Goal: Task Accomplishment & Management: Use online tool/utility

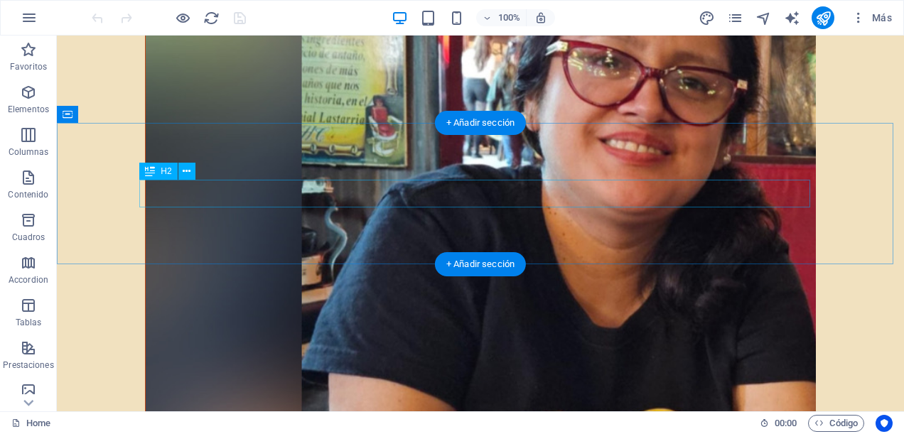
scroll to position [4576, 0]
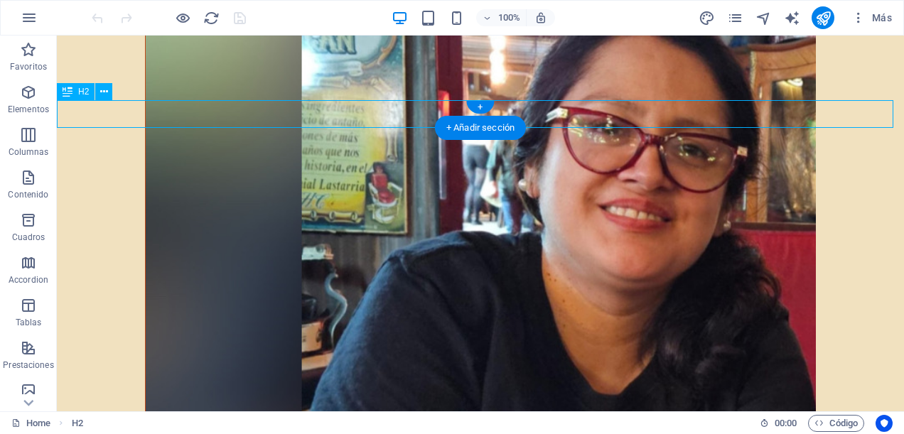
scroll to position [4469, 0]
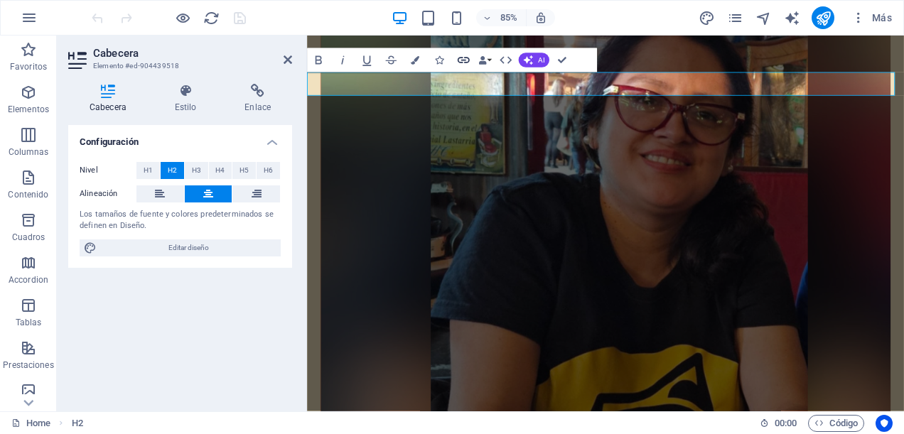
click at [459, 62] on icon "button" at bounding box center [463, 60] width 14 height 14
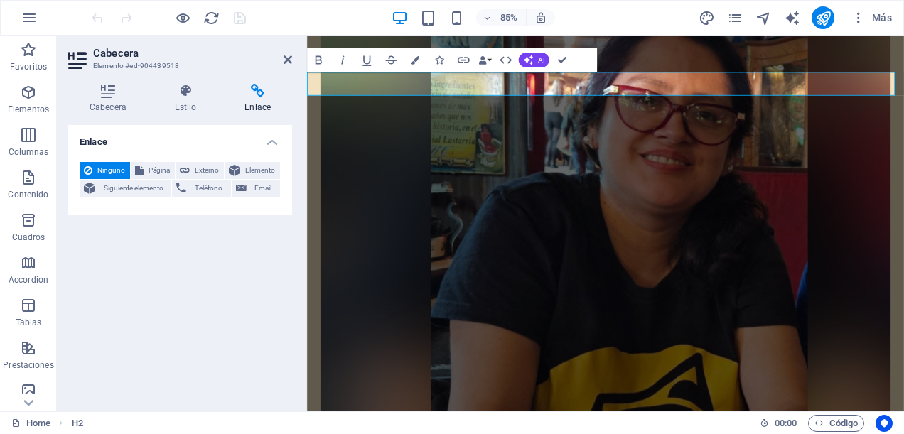
click at [257, 101] on h4 "Enlace" at bounding box center [257, 99] width 69 height 30
click at [205, 169] on span "Externo" at bounding box center [207, 170] width 26 height 17
select select "blank"
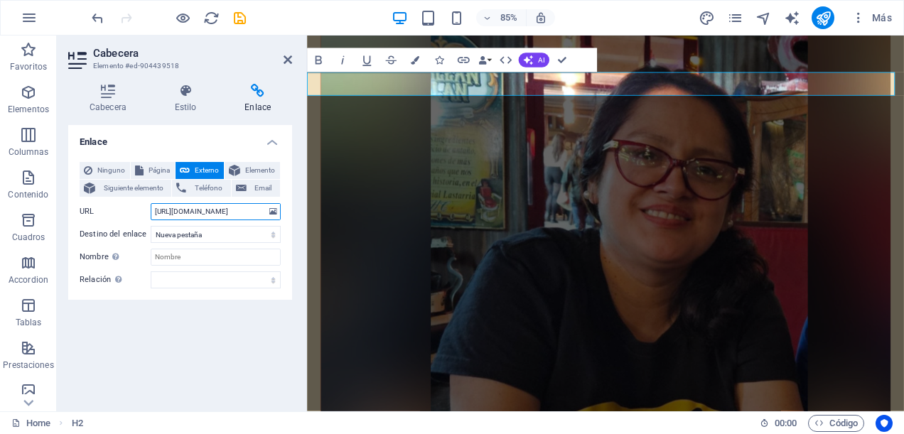
scroll to position [0, 0]
click at [238, 215] on input "[URL][DOMAIN_NAME]" at bounding box center [216, 211] width 130 height 17
type input "[URL][DOMAIN_NAME]"
click at [249, 53] on h2 "Cabecera" at bounding box center [192, 53] width 199 height 13
click at [290, 58] on icon at bounding box center [288, 59] width 9 height 11
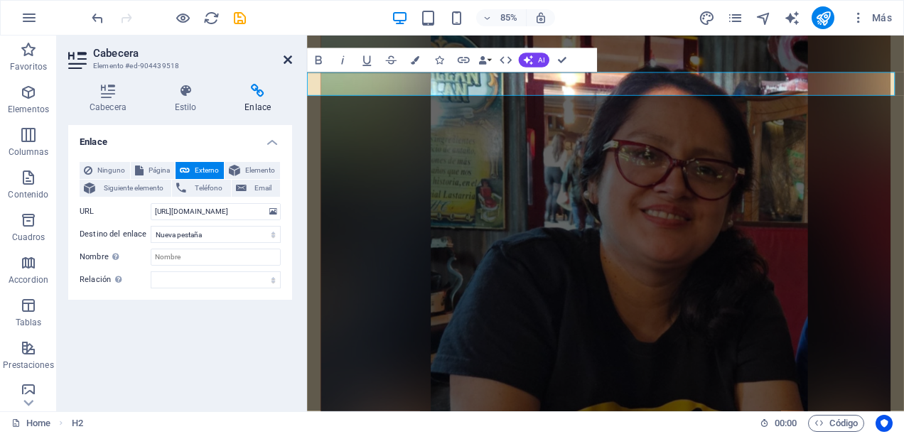
scroll to position [4576, 0]
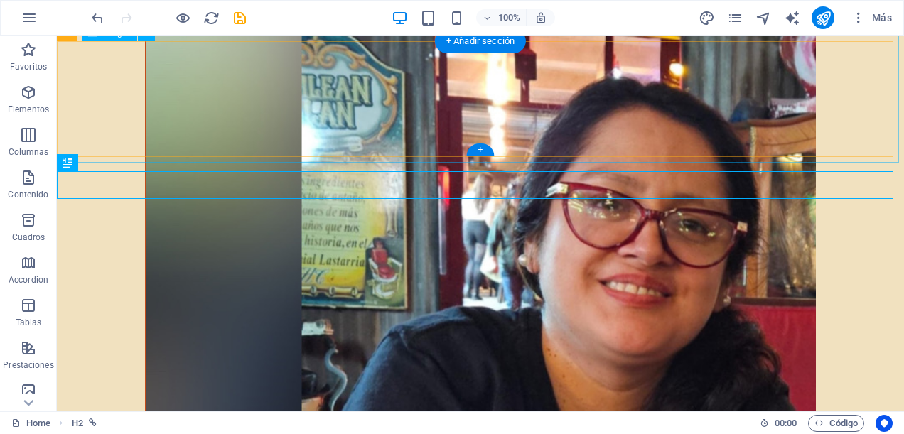
scroll to position [4433, 0]
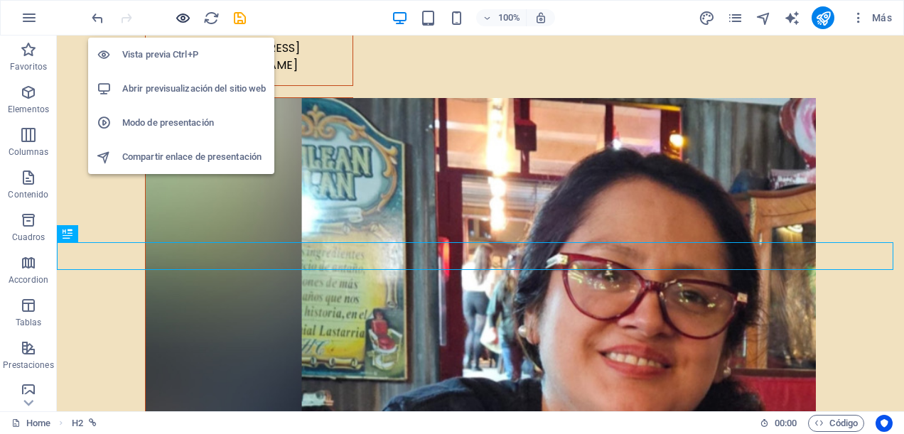
click at [0, 0] on icon "button" at bounding box center [0, 0] width 0 height 0
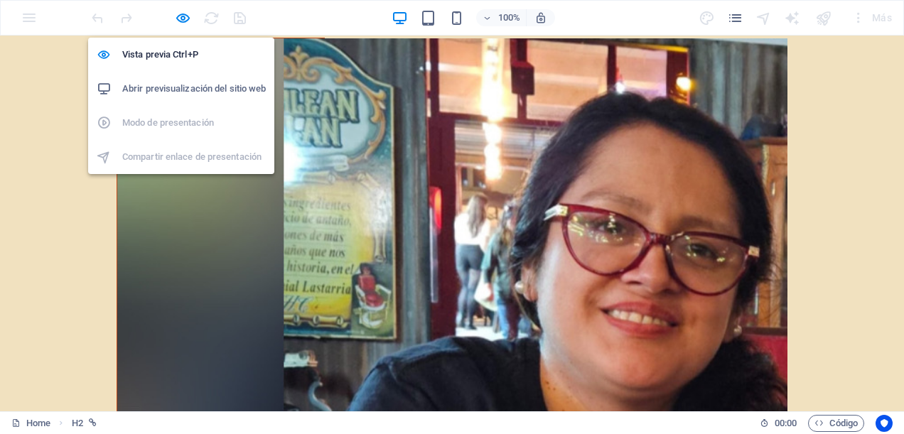
click at [179, 92] on h6 "Abrir previsualización del sitio web" at bounding box center [194, 88] width 144 height 17
click at [0, 0] on icon "button" at bounding box center [0, 0] width 0 height 0
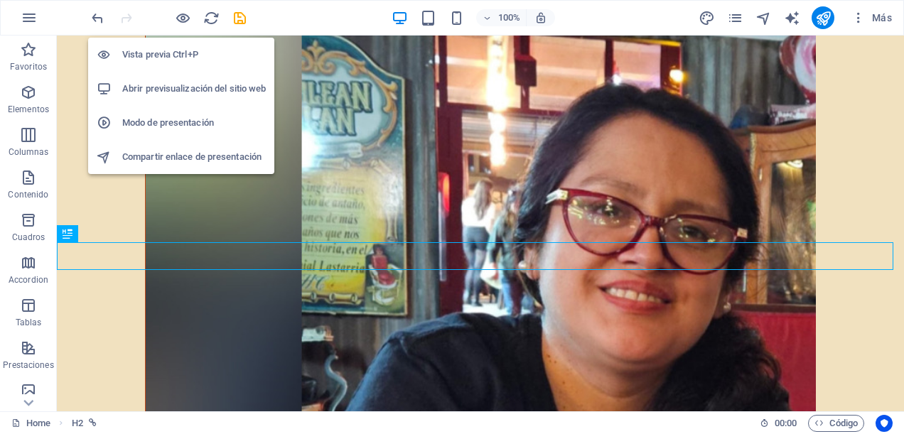
click at [185, 93] on h6 "Abrir previsualización del sitio web" at bounding box center [194, 88] width 144 height 17
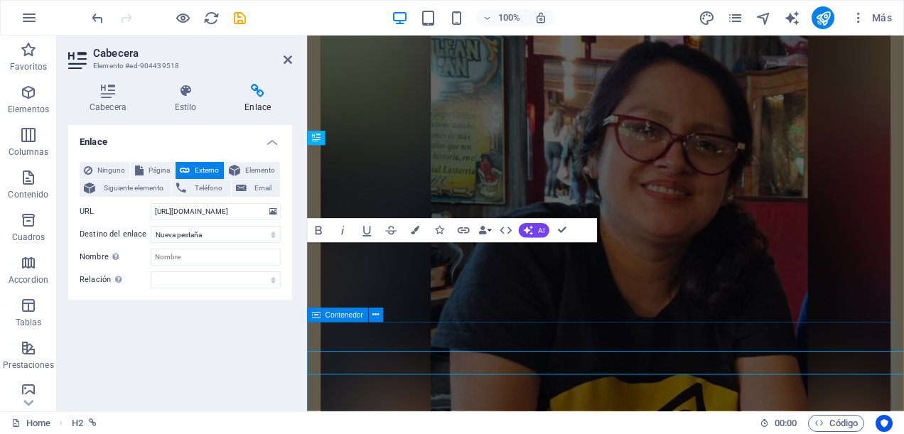
scroll to position [4383, 0]
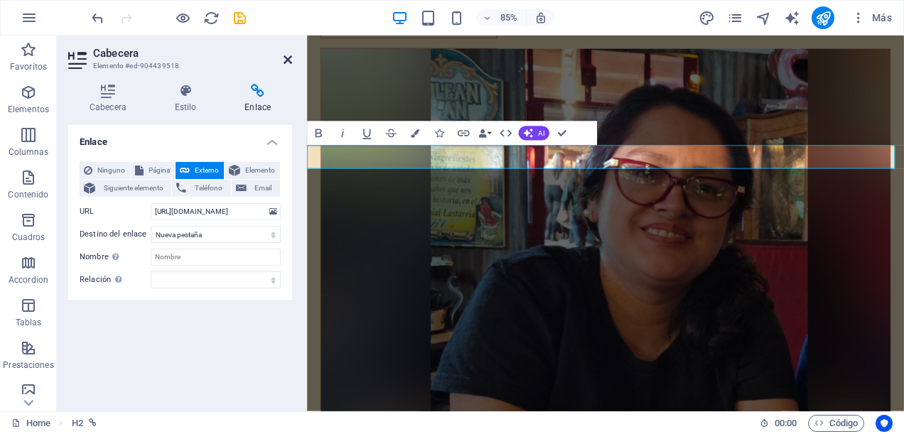
click at [287, 59] on icon at bounding box center [288, 59] width 9 height 11
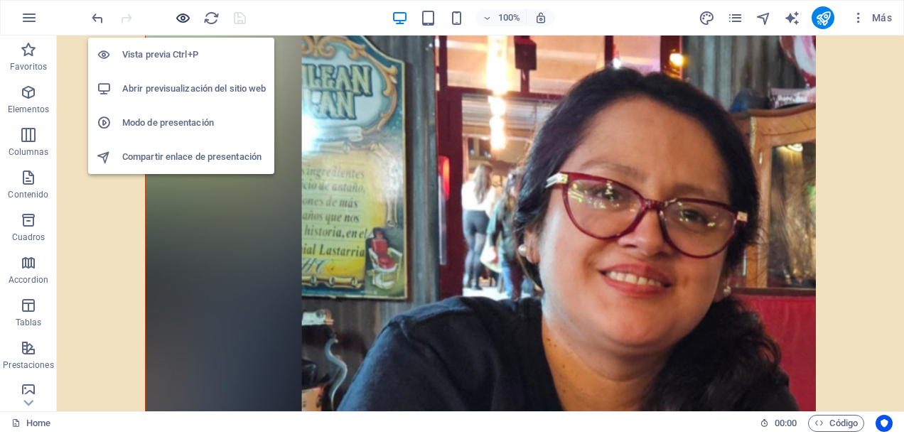
click at [0, 0] on icon "button" at bounding box center [0, 0] width 0 height 0
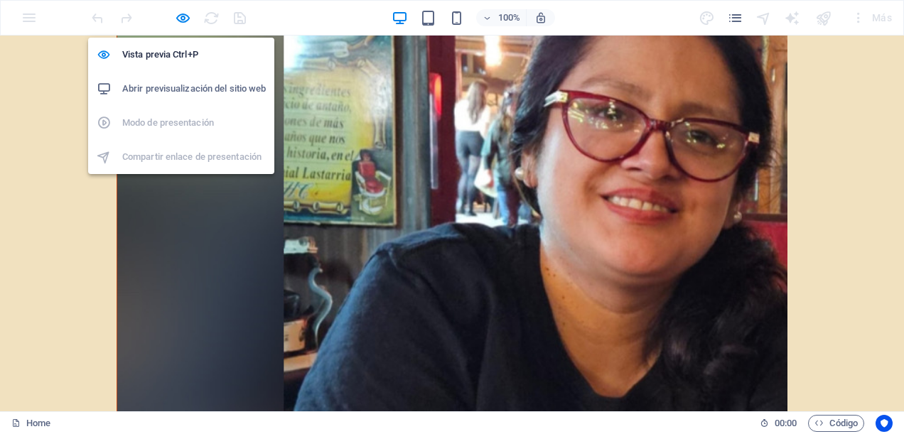
click at [210, 86] on h6 "Abrir previsualización del sitio web" at bounding box center [194, 88] width 144 height 17
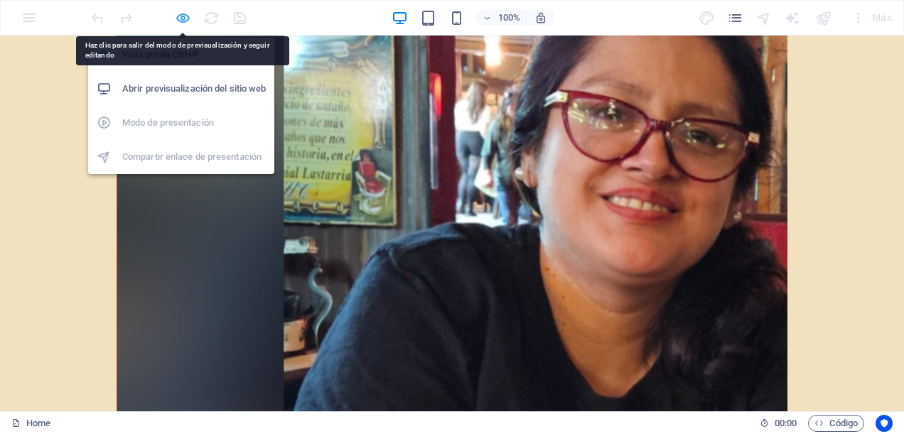
click at [0, 0] on icon "button" at bounding box center [0, 0] width 0 height 0
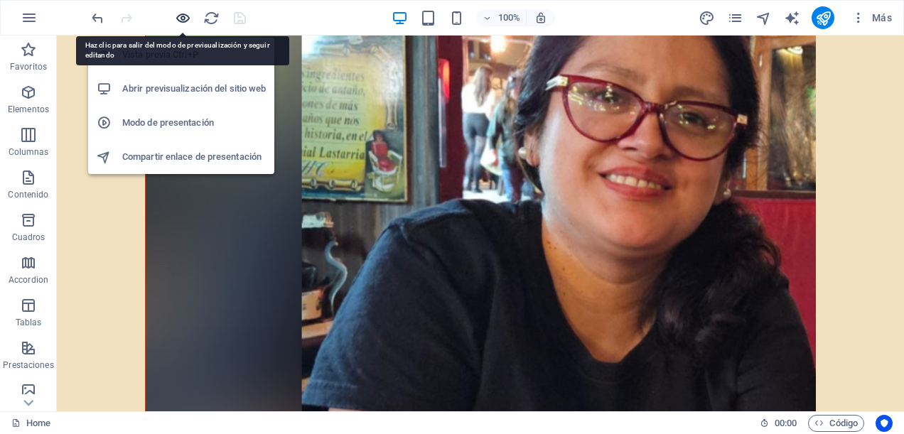
scroll to position [4515, 0]
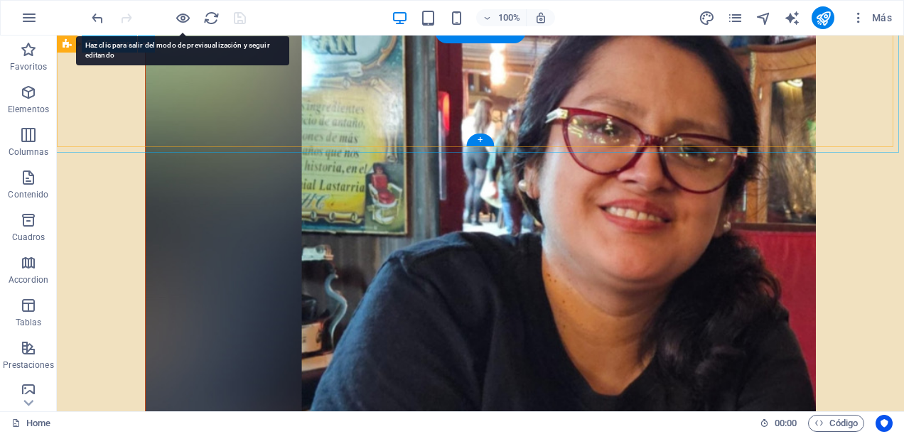
select select "%"
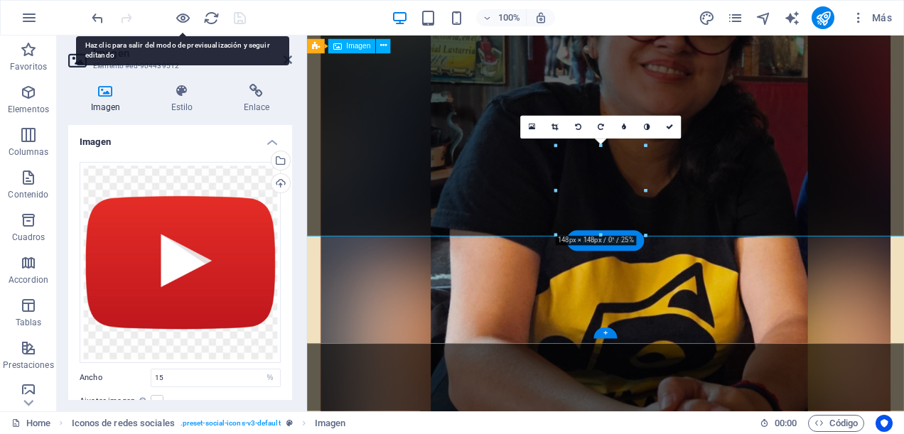
scroll to position [4383, 0]
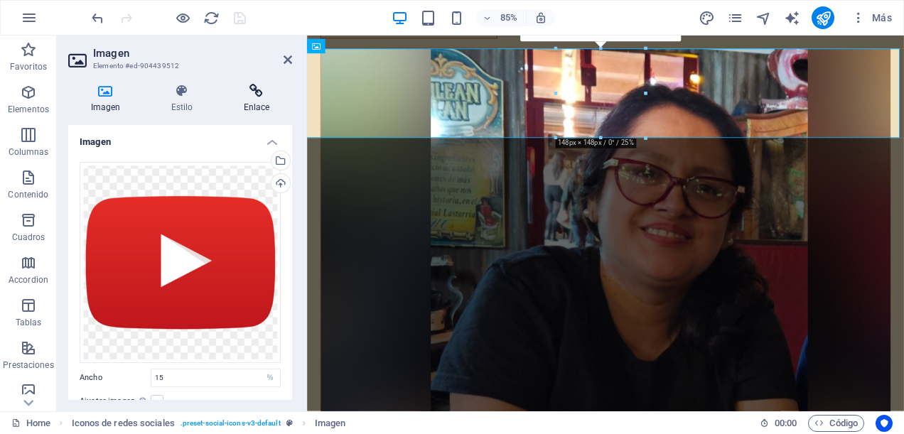
click at [256, 95] on icon at bounding box center [256, 91] width 71 height 14
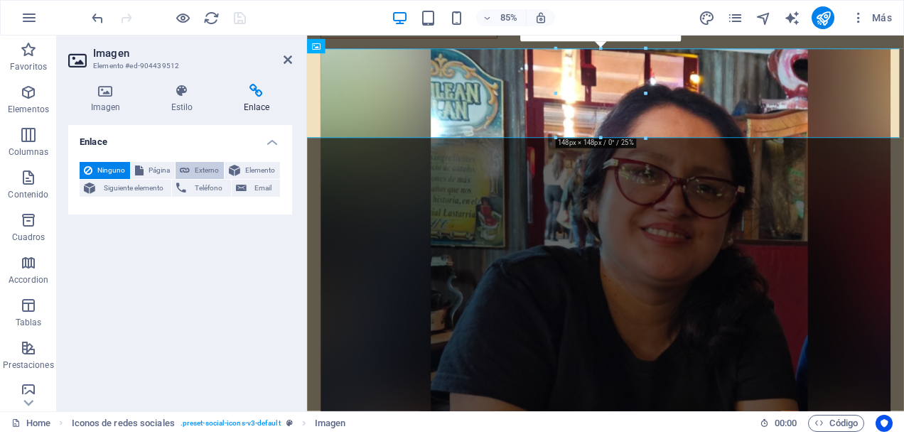
click at [215, 163] on span "Externo" at bounding box center [207, 170] width 26 height 17
select select "blank"
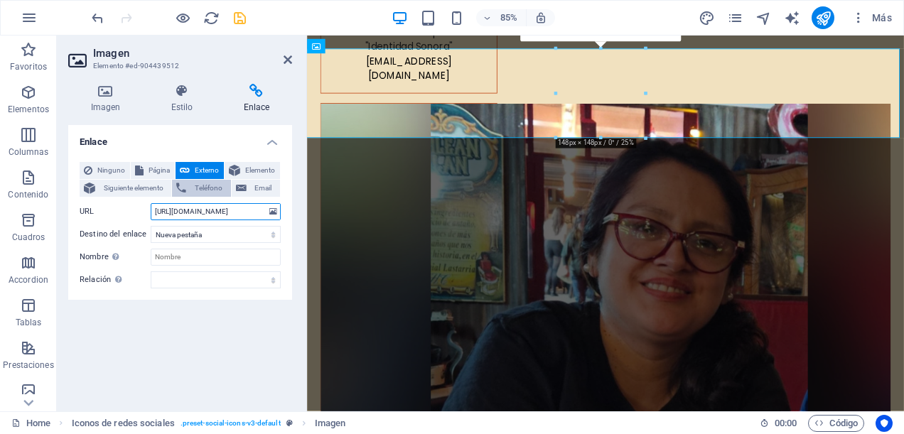
scroll to position [0, 14]
type input "[URL][DOMAIN_NAME]"
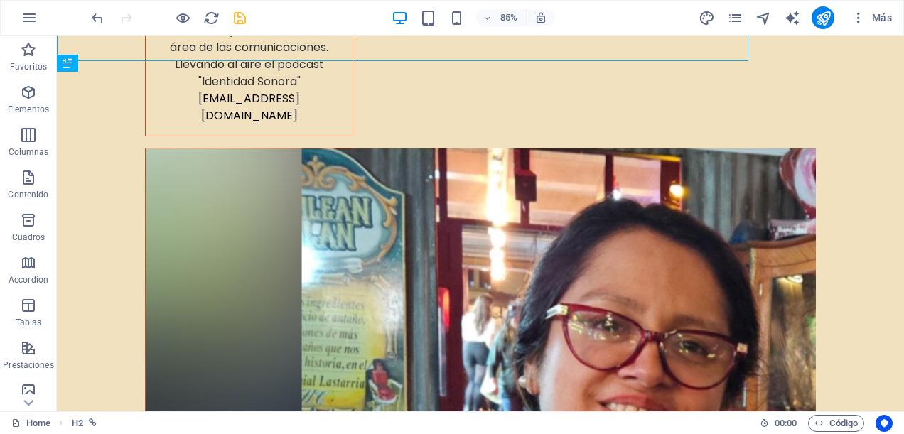
scroll to position [4515, 0]
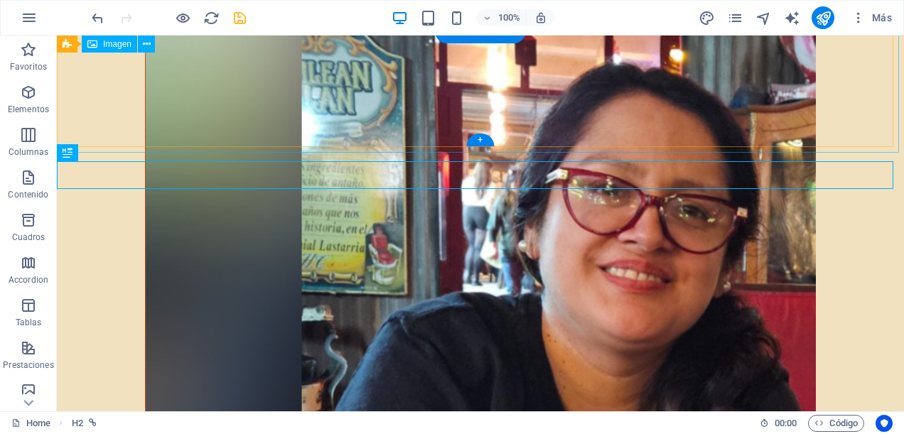
scroll to position [4383, 0]
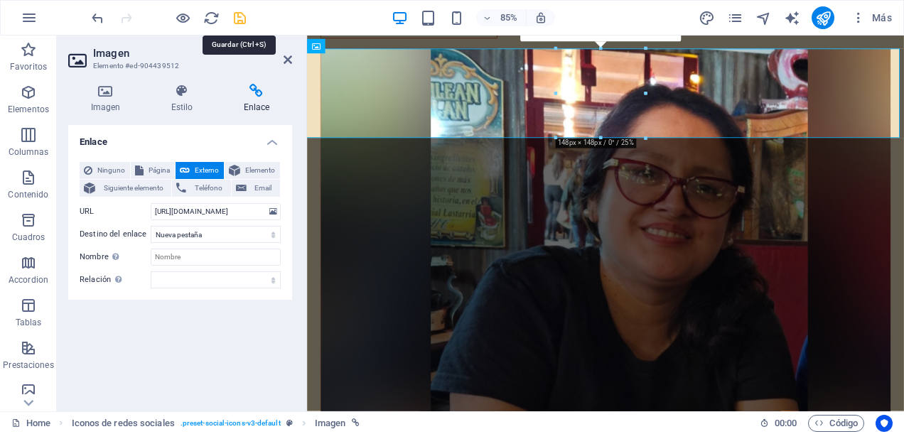
click at [237, 14] on icon "save" at bounding box center [240, 18] width 16 height 16
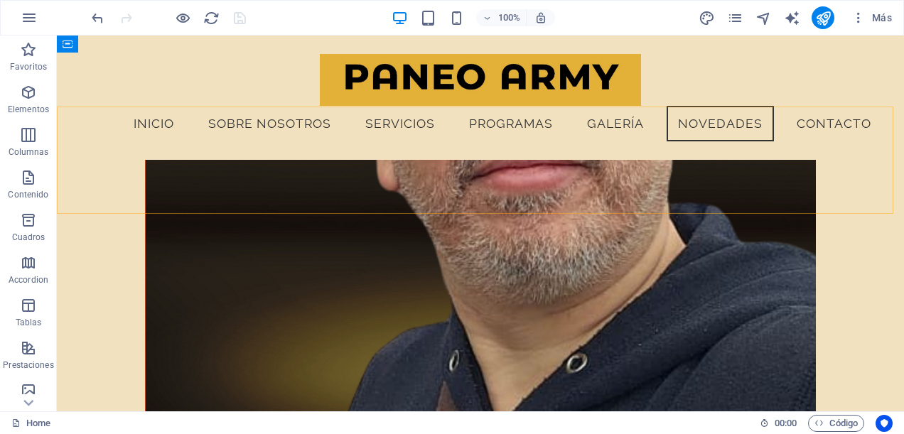
scroll to position [3610, 0]
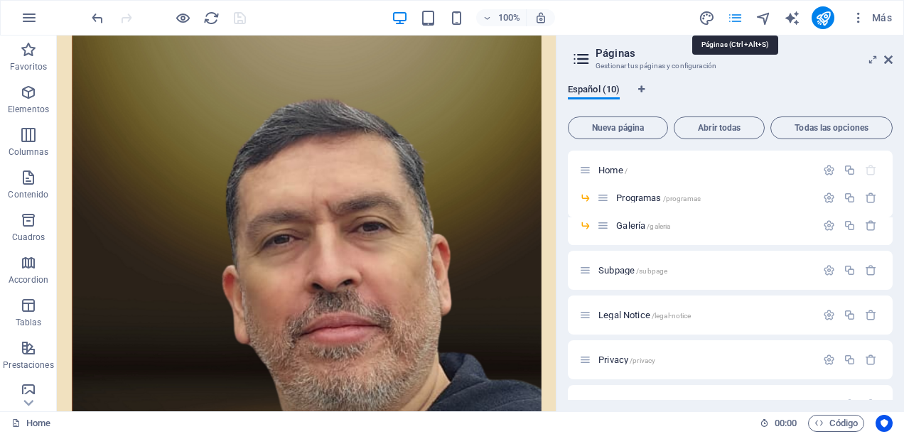
scroll to position [3772, 0]
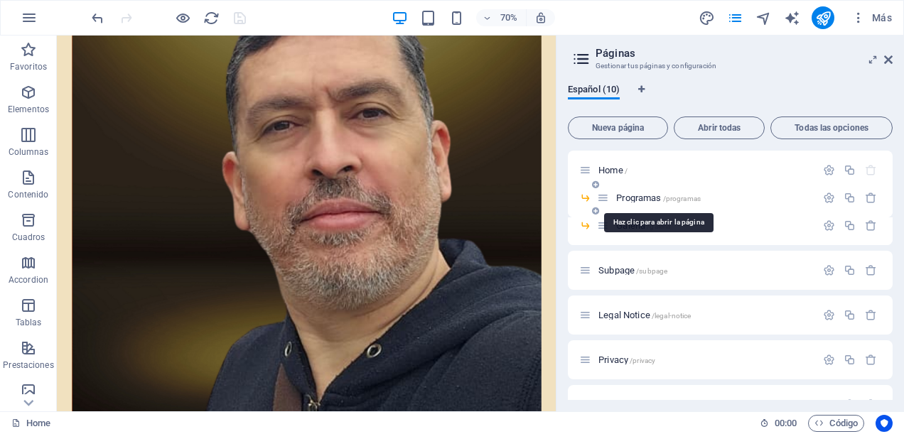
click at [664, 200] on span "/programas" at bounding box center [682, 199] width 38 height 8
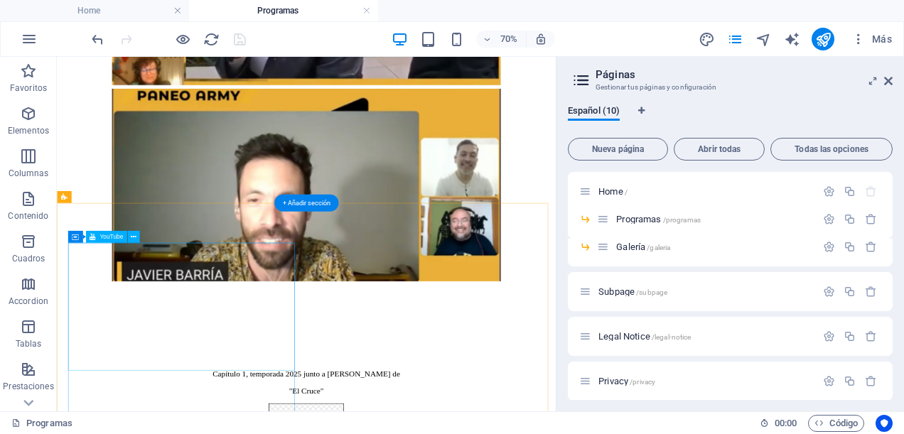
scroll to position [2011, 0]
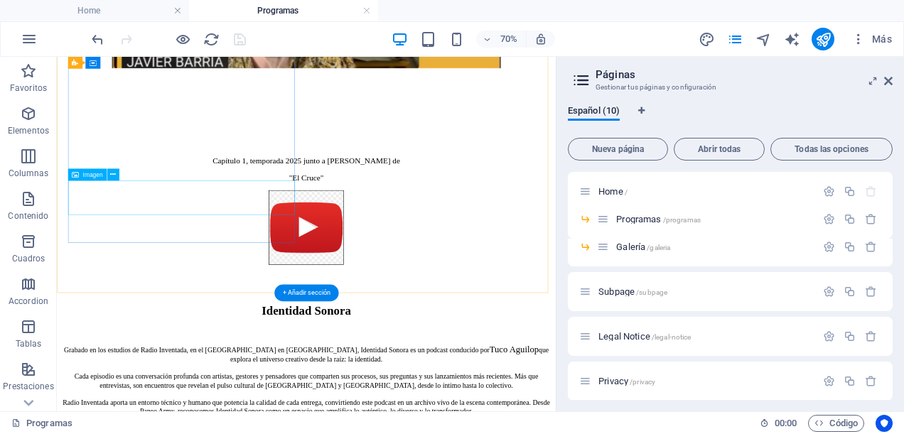
click at [226, 259] on figure at bounding box center [413, 301] width 701 height 109
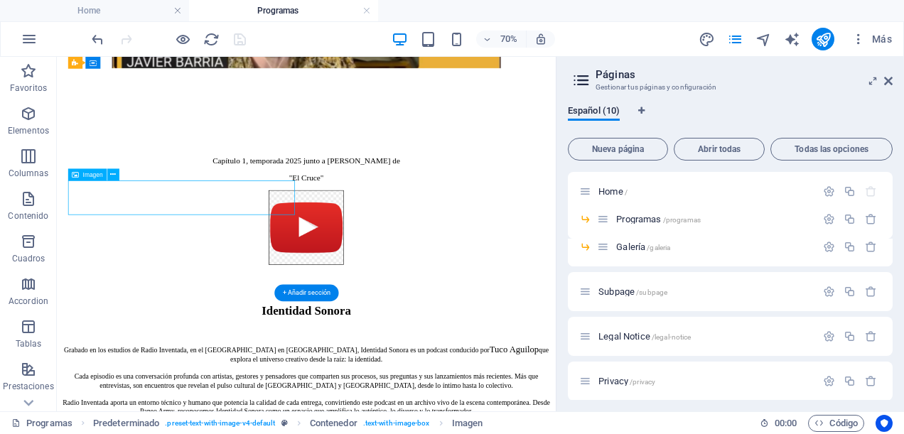
click at [226, 259] on figure at bounding box center [413, 301] width 701 height 109
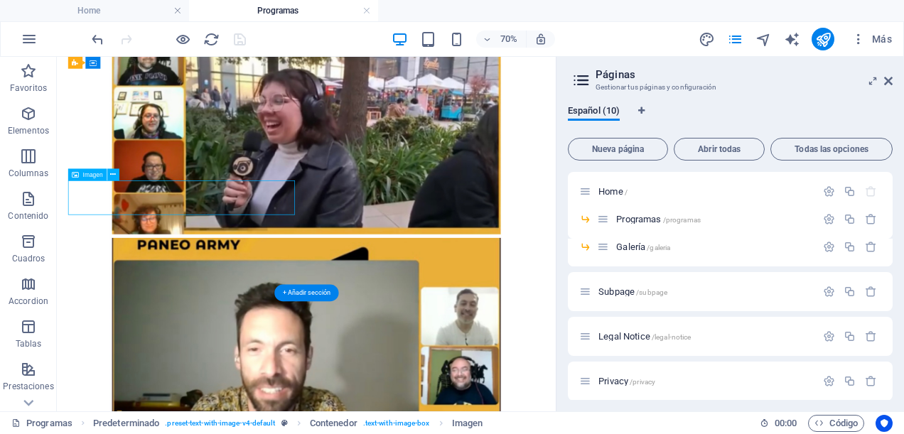
select select "%"
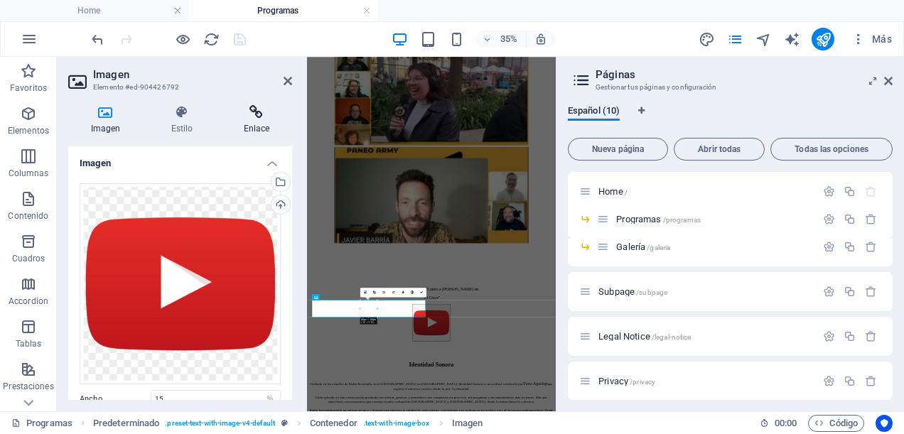
click at [262, 112] on icon at bounding box center [256, 112] width 71 height 14
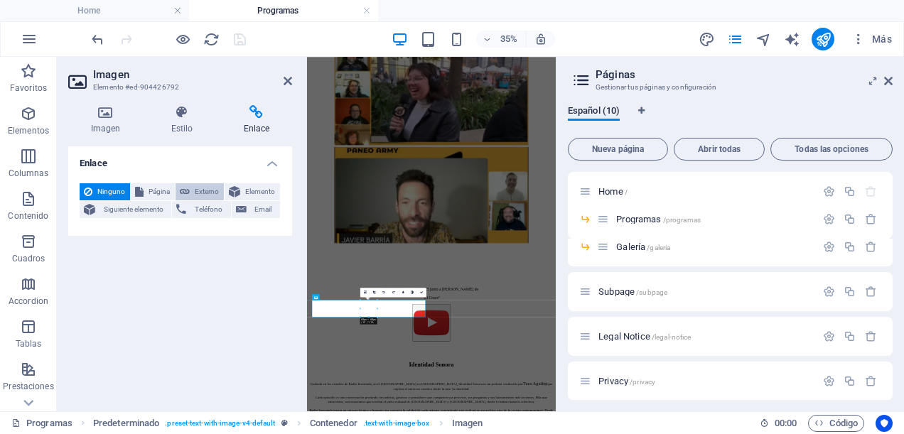
click at [208, 192] on span "Externo" at bounding box center [207, 191] width 26 height 17
select select "blank"
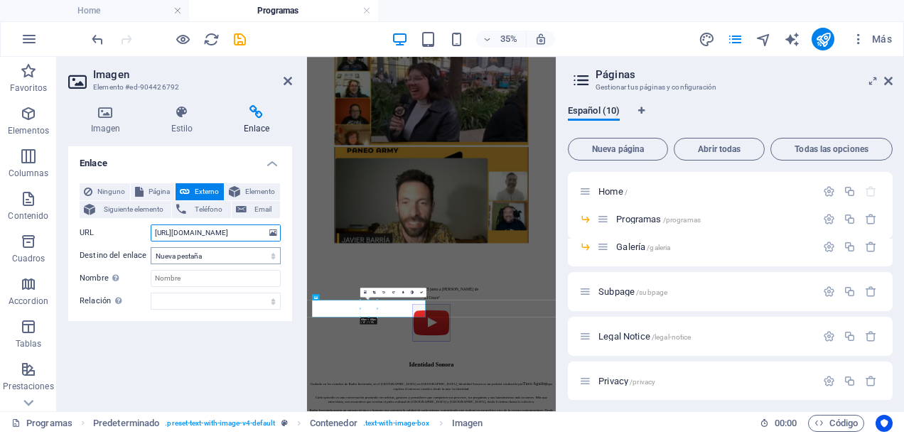
scroll to position [0, 14]
type input "[URL][DOMAIN_NAME]"
click at [226, 335] on div "Enlace Ninguno Página Externo Elemento Siguiente elemento Teléfono Email Página…" at bounding box center [180, 273] width 224 height 254
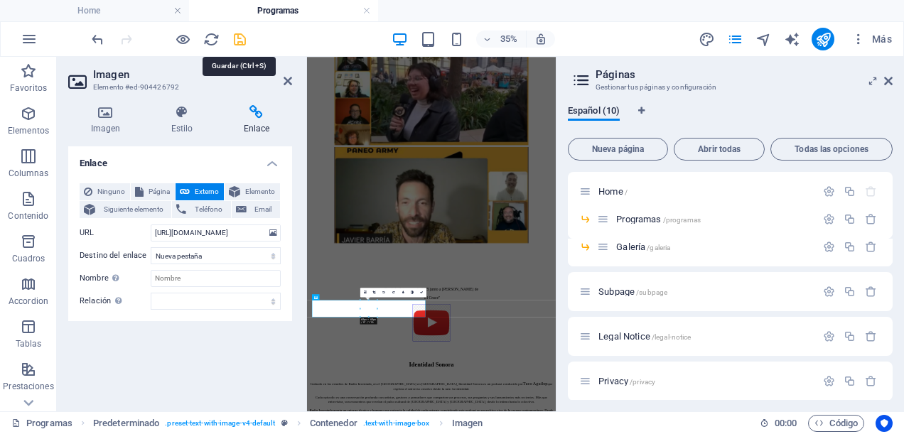
click at [237, 41] on icon "save" at bounding box center [240, 39] width 16 height 16
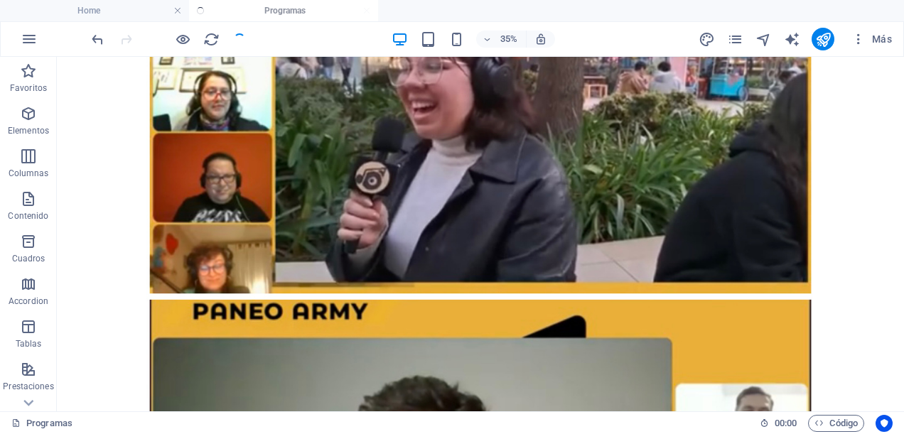
scroll to position [2016, 0]
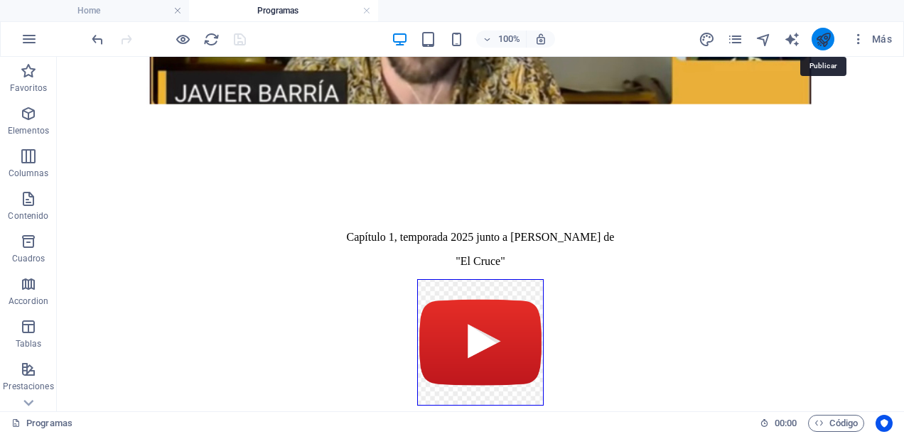
click at [820, 37] on icon "publish" at bounding box center [823, 39] width 16 height 16
